Goal: Task Accomplishment & Management: Complete application form

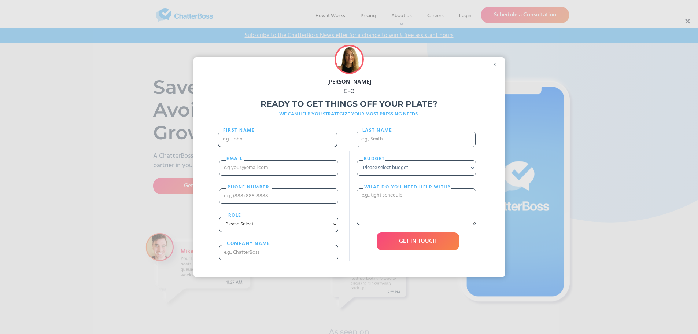
click at [495, 64] on div "x" at bounding box center [497, 62] width 16 height 11
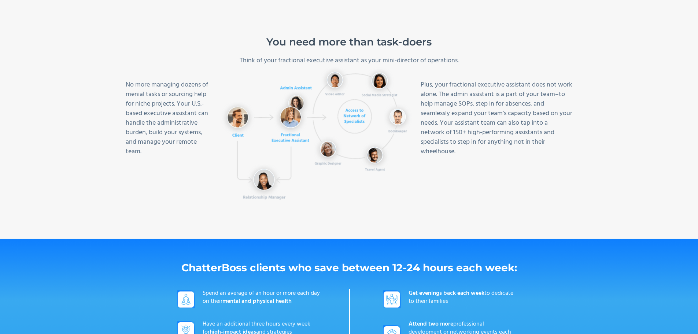
scroll to position [330, 0]
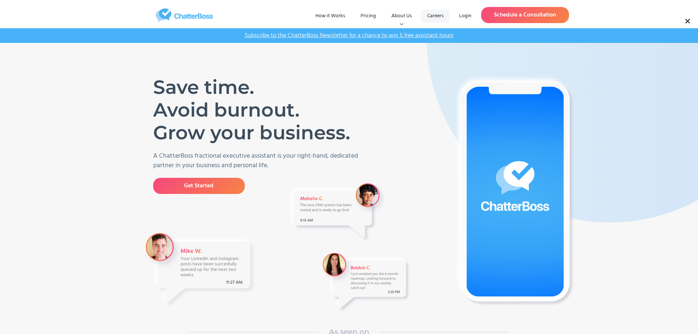
click at [434, 17] on link "Careers" at bounding box center [436, 16] width 28 height 13
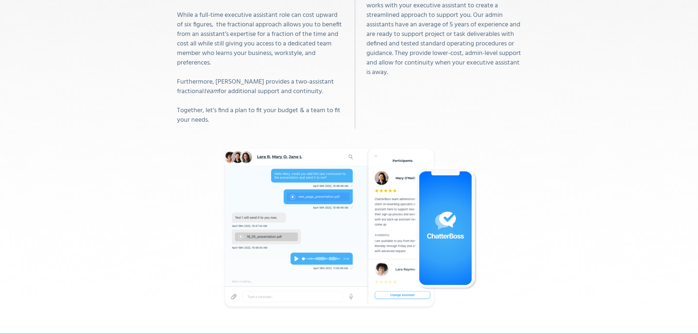
scroll to position [2446, 0]
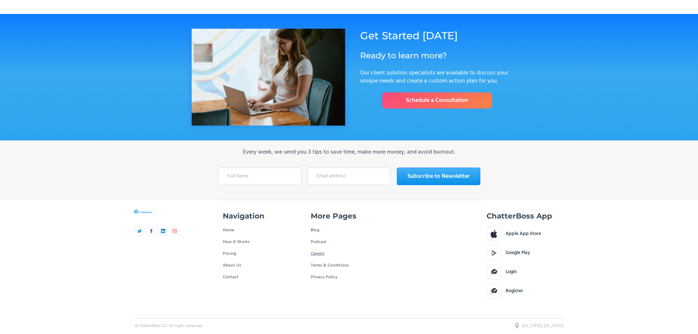
click at [322, 250] on link "Careers" at bounding box center [318, 254] width 14 height 12
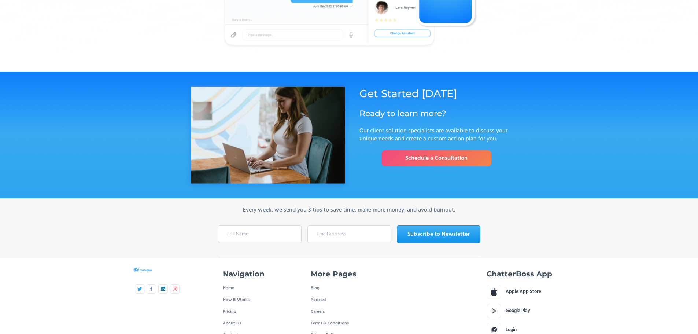
scroll to position [2427, 0]
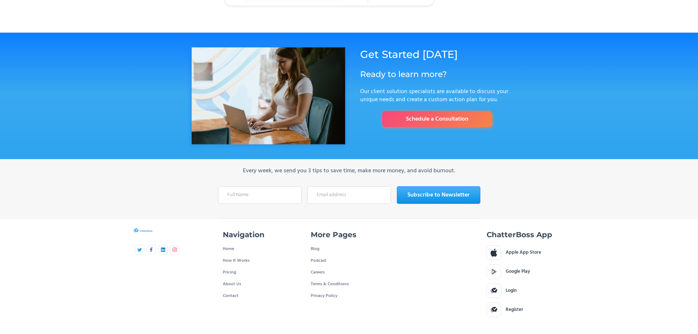
click at [445, 111] on link "Schedule a Consultation" at bounding box center [437, 119] width 110 height 16
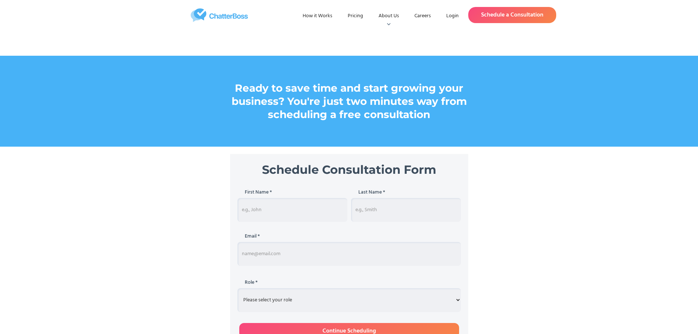
click at [256, 210] on input "Schedule Consultation" at bounding box center [293, 210] width 110 height 24
type input "[PERSON_NAME]"
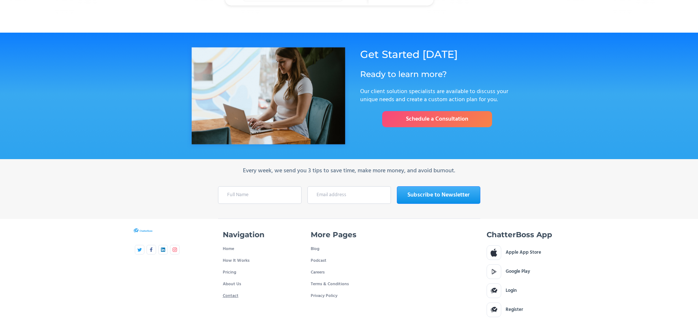
click at [232, 290] on link "Contact" at bounding box center [231, 296] width 16 height 12
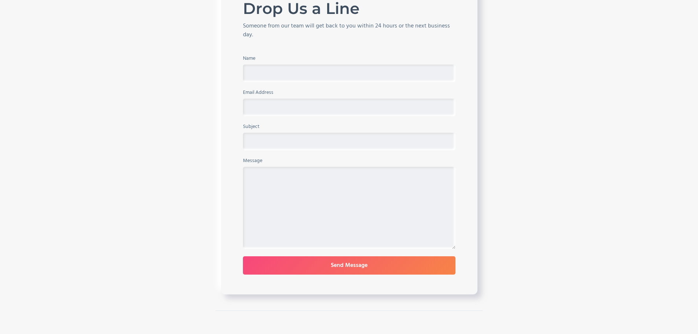
scroll to position [220, 0]
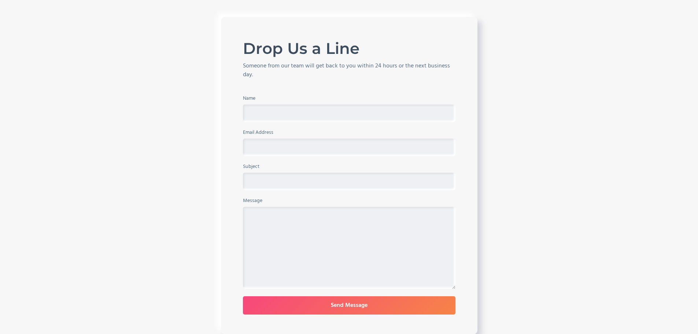
click at [258, 113] on input "Name" at bounding box center [349, 113] width 213 height 18
type input "[PERSON_NAME]"
click at [294, 146] on input "Contact Form" at bounding box center [349, 148] width 213 height 18
type input "[EMAIL_ADDRESS][DOMAIN_NAME]"
click at [288, 180] on input "Subject" at bounding box center [349, 182] width 213 height 18
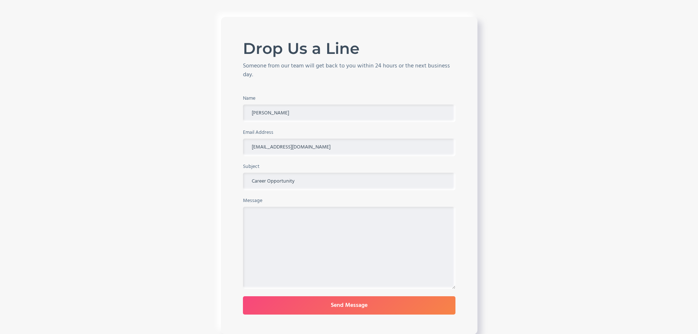
type input "Career Opportunity"
click at [272, 215] on textarea "Message" at bounding box center [349, 248] width 213 height 82
click at [320, 182] on input "Career Opportunity" at bounding box center [349, 182] width 213 height 18
drag, startPoint x: 315, startPoint y: 184, endPoint x: 232, endPoint y: 170, distance: 84.0
click at [224, 174] on div "Drop Us a Line Someone from our team will get back to you within 24 hours or th…" at bounding box center [349, 175] width 257 height 317
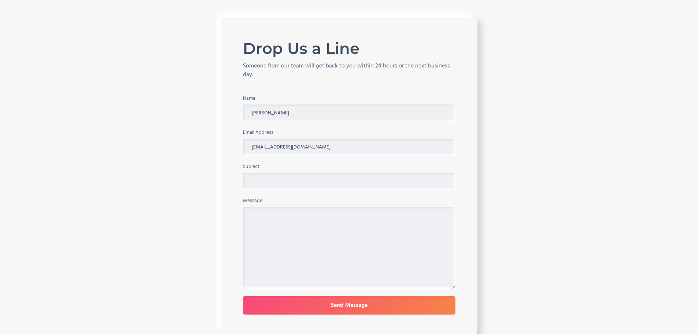
paste input "Inquiry About Virtual Assistant Opportunities with ChatterBoss"
type input "Inquiry About Virtual Assistant Opportunities with ChatterBoss"
click at [299, 220] on textarea "Message" at bounding box center [349, 248] width 213 height 82
paste textarea "I hope this message finds you well. I'm reaching out to express my interest in …"
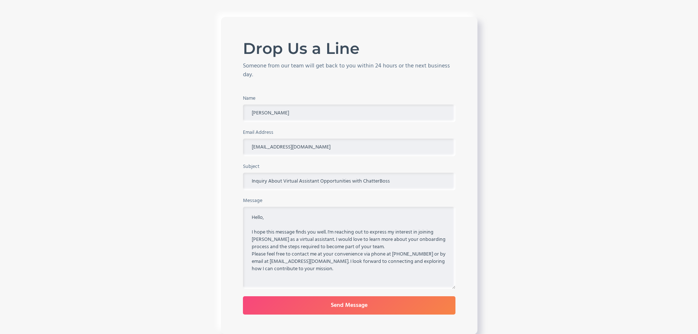
click at [392, 248] on textarea "Hello, I hope this message finds you well. I'm reaching out to express my inter…" at bounding box center [349, 248] width 213 height 82
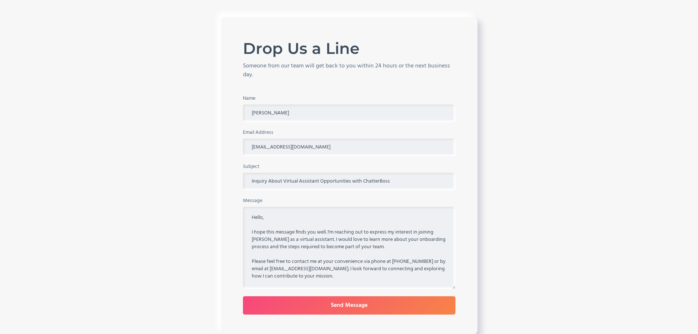
click at [334, 282] on textarea "Hello, I hope this message finds you well. I'm reaching out to express my inter…" at bounding box center [349, 248] width 213 height 82
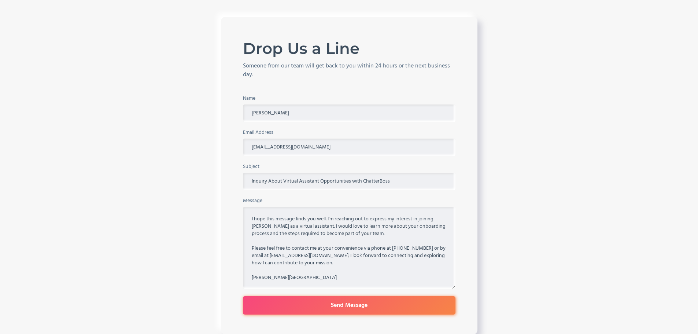
type textarea "Hello, I hope this message finds you well. I'm reaching out to express my inter…"
click at [353, 305] on input "Send Message" at bounding box center [349, 305] width 213 height 18
type input "Please wait..."
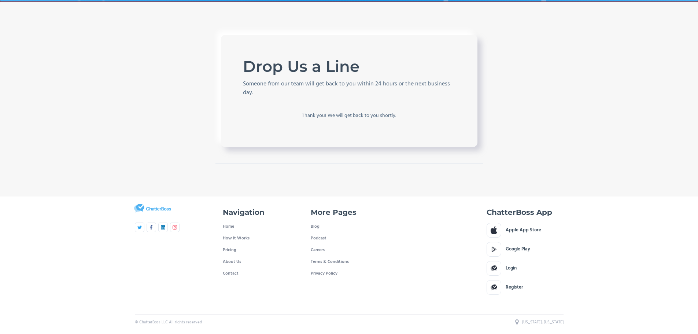
scroll to position [202, 0]
